Goal: Use online tool/utility: Use online tool/utility

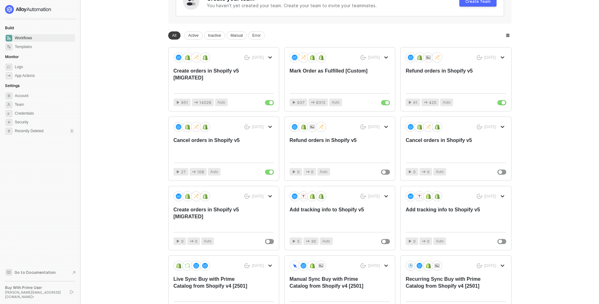
scroll to position [94, 0]
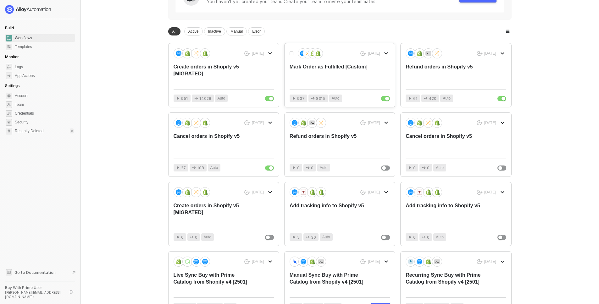
click at [327, 70] on div "Mark Order as Fulfilled [Custom]" at bounding box center [329, 73] width 80 height 21
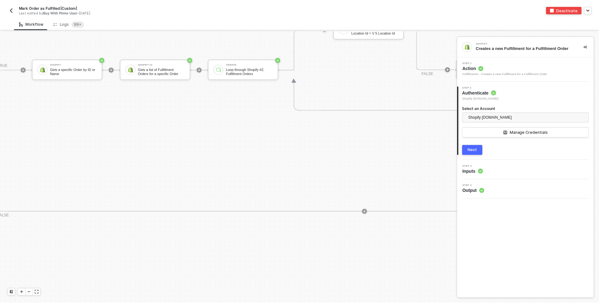
scroll to position [213, 277]
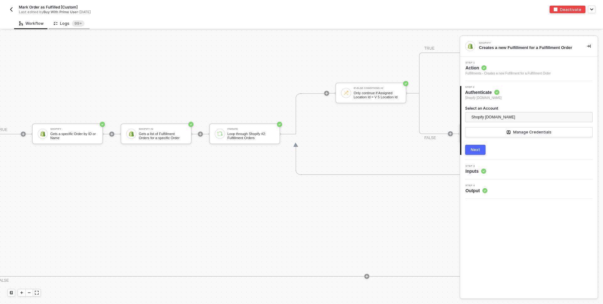
click at [54, 23] on icon at bounding box center [56, 23] width 4 height 5
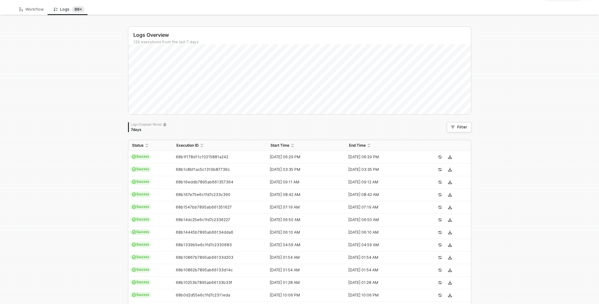
scroll to position [0, 0]
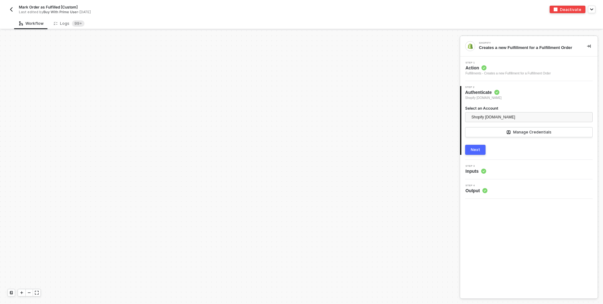
scroll to position [194, 0]
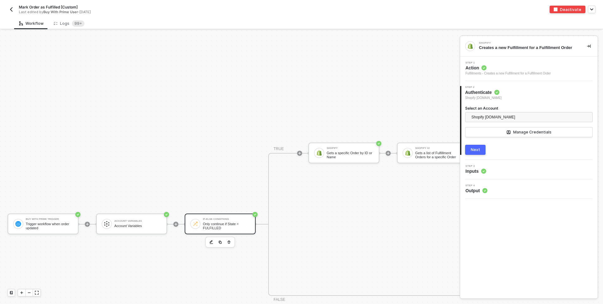
click at [220, 225] on div "Only continue if State = FULFILLED" at bounding box center [226, 226] width 47 height 8
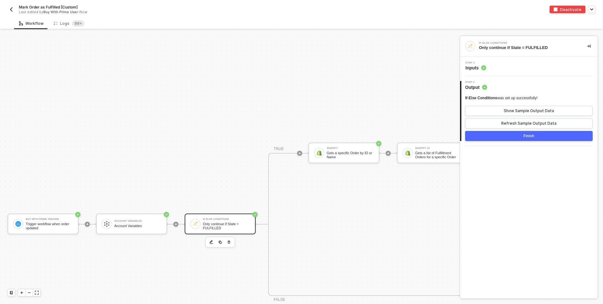
click at [499, 69] on div "Step 1 Inputs" at bounding box center [530, 66] width 136 height 9
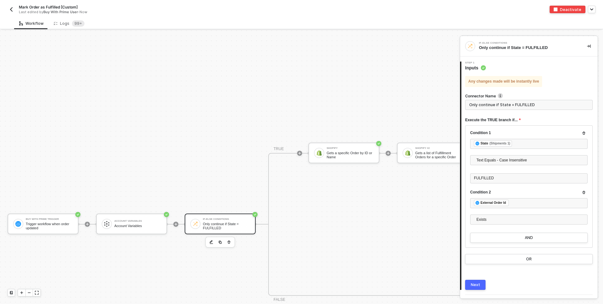
click at [12, 8] on img "button" at bounding box center [11, 9] width 5 height 5
